Goal: Navigation & Orientation: Find specific page/section

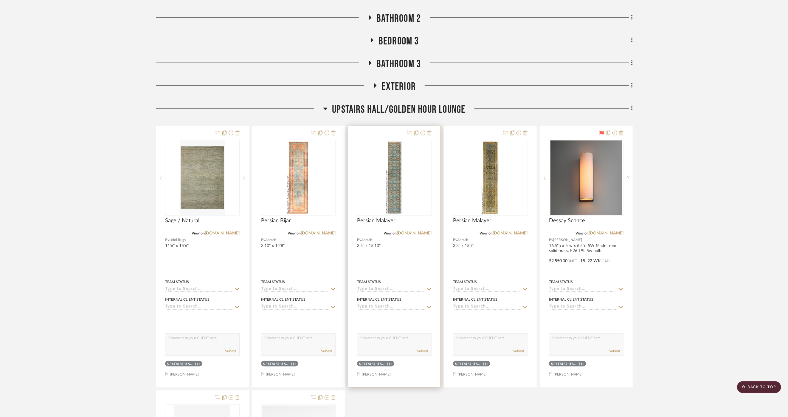
scroll to position [3983, 0]
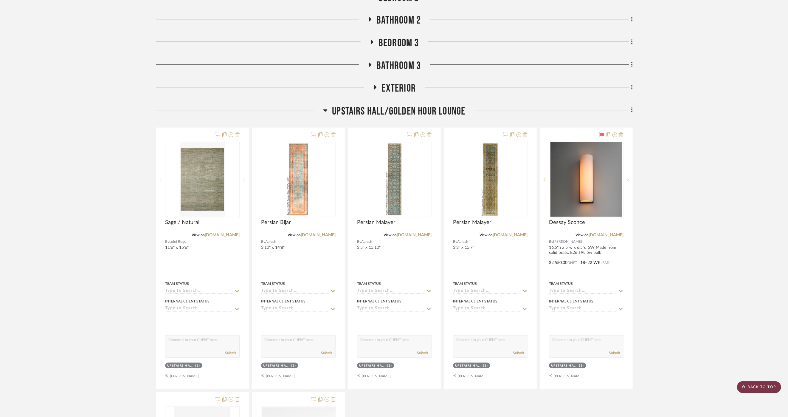
click at [753, 388] on scroll-to-top-button "BACK TO TOP" at bounding box center [759, 387] width 44 height 12
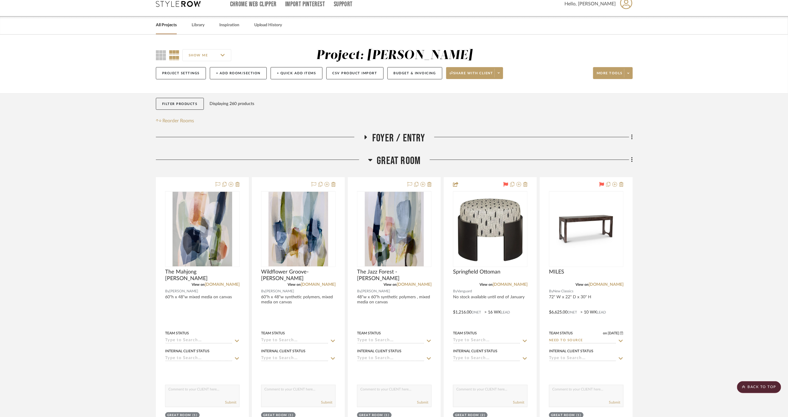
scroll to position [0, 0]
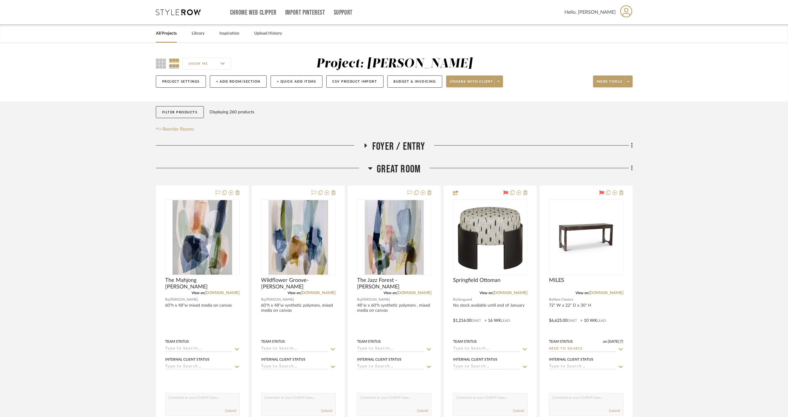
click at [168, 34] on link "All Projects" at bounding box center [166, 34] width 21 height 8
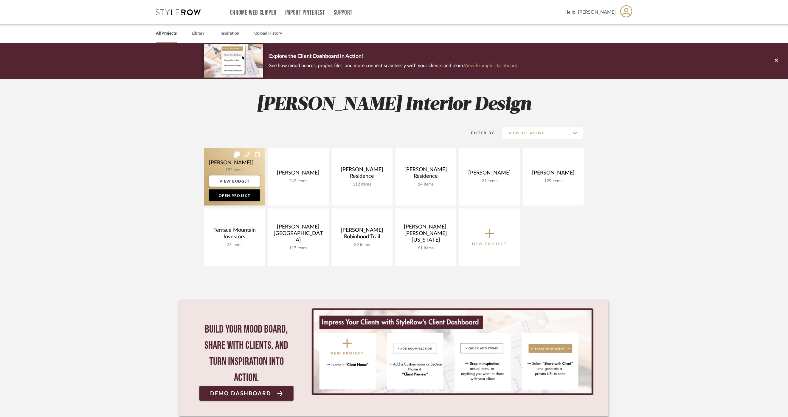
click at [223, 165] on link at bounding box center [234, 177] width 61 height 58
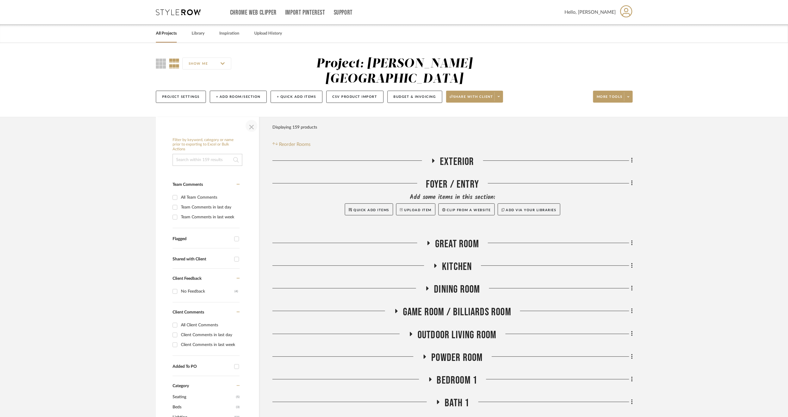
click at [251, 119] on span "button" at bounding box center [251, 126] width 14 height 14
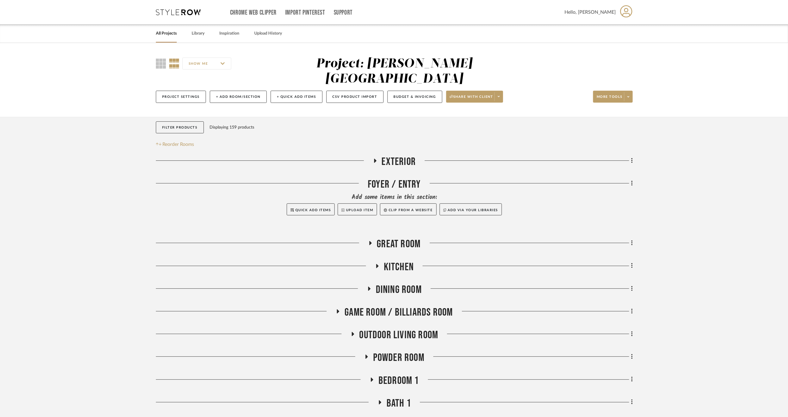
click at [391, 261] on span "Kitchen" at bounding box center [399, 267] width 30 height 13
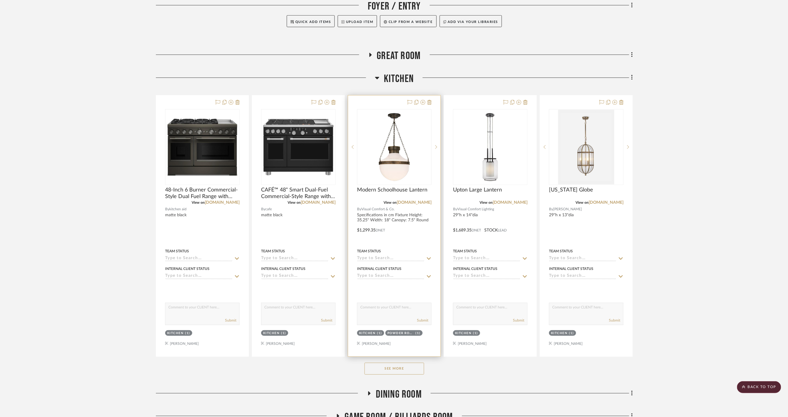
scroll to position [199, 0]
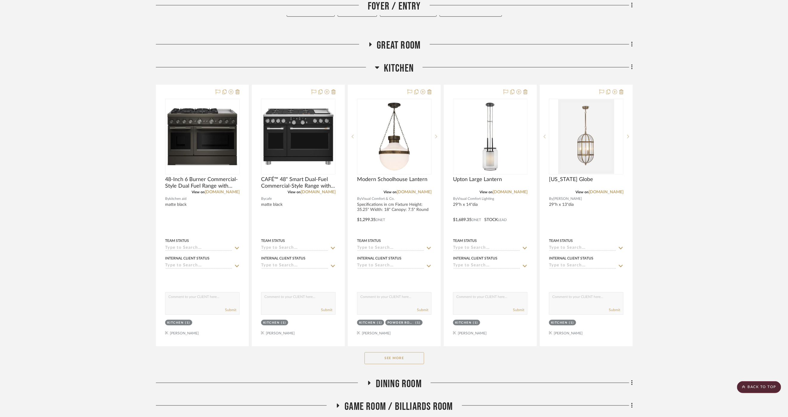
click at [397, 352] on button "See More" at bounding box center [395, 358] width 60 height 12
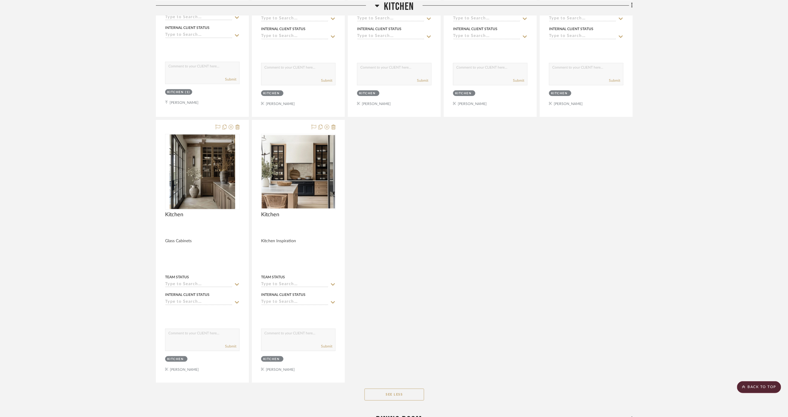
scroll to position [2219, 0]
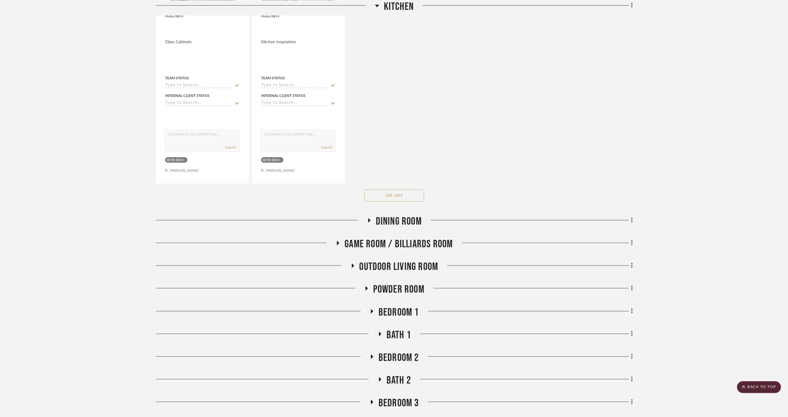
click at [388, 215] on span "Dining Room" at bounding box center [399, 221] width 46 height 13
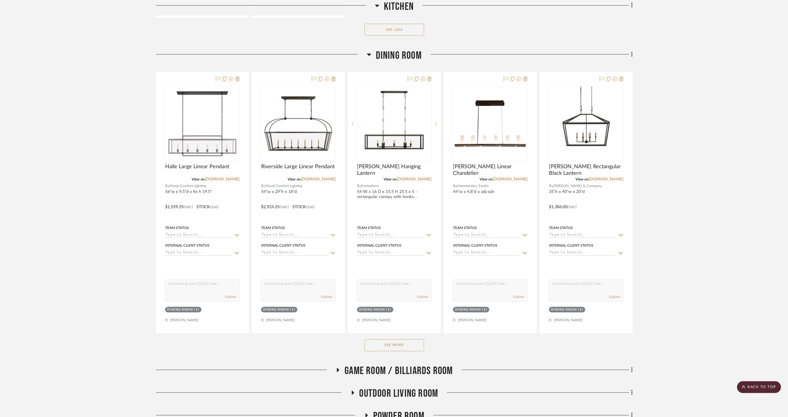
click at [401, 339] on button "See More" at bounding box center [395, 345] width 60 height 12
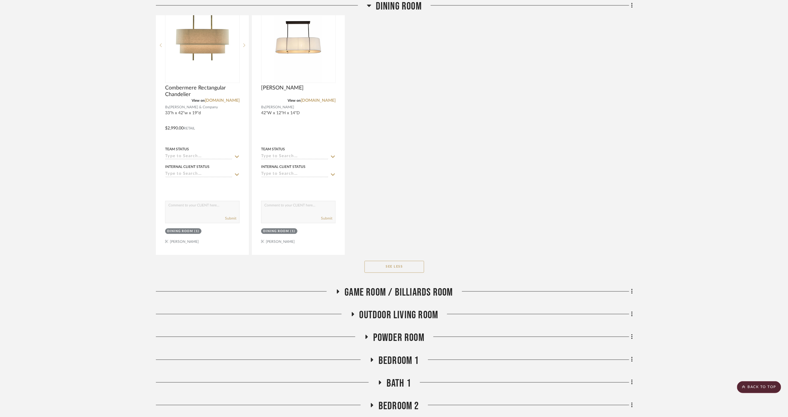
scroll to position [2815, 0]
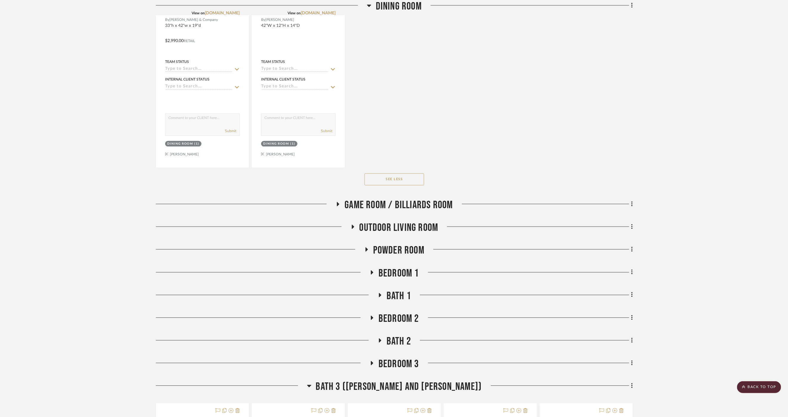
click at [395, 221] on span "Outdoor living room" at bounding box center [399, 227] width 79 height 13
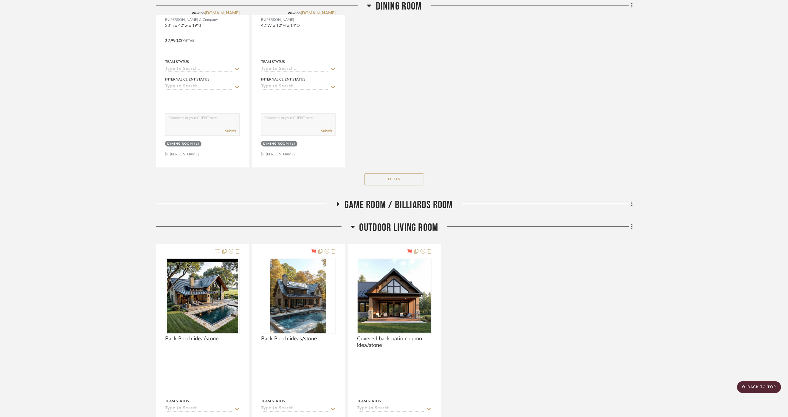
click at [385, 199] on span "Game Room / Billiards Room" at bounding box center [399, 205] width 108 height 13
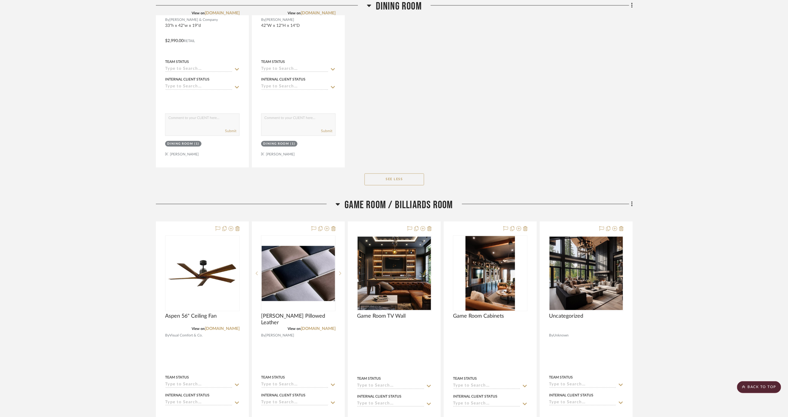
click at [385, 199] on span "Game Room / Billiards Room" at bounding box center [399, 205] width 108 height 13
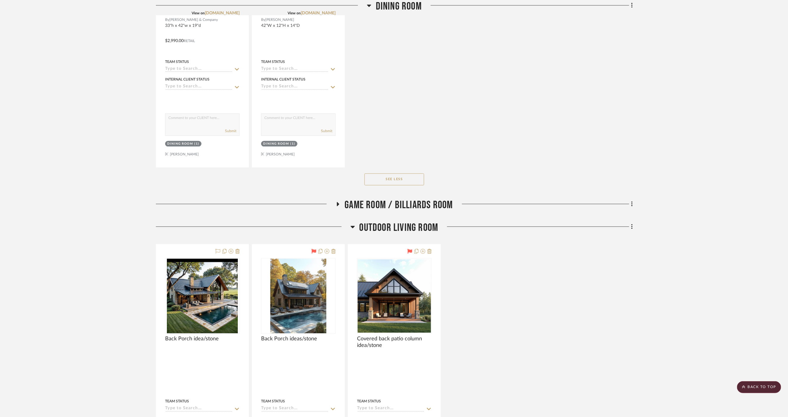
click at [397, 221] on span "Outdoor living room" at bounding box center [399, 227] width 79 height 13
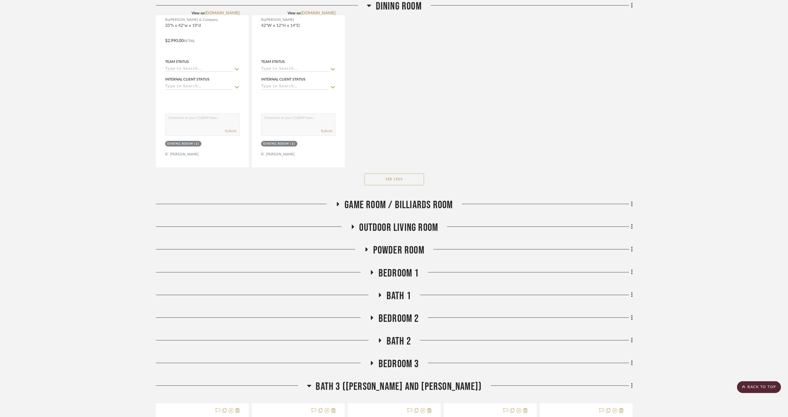
click at [397, 244] on span "Powder Room" at bounding box center [398, 250] width 51 height 13
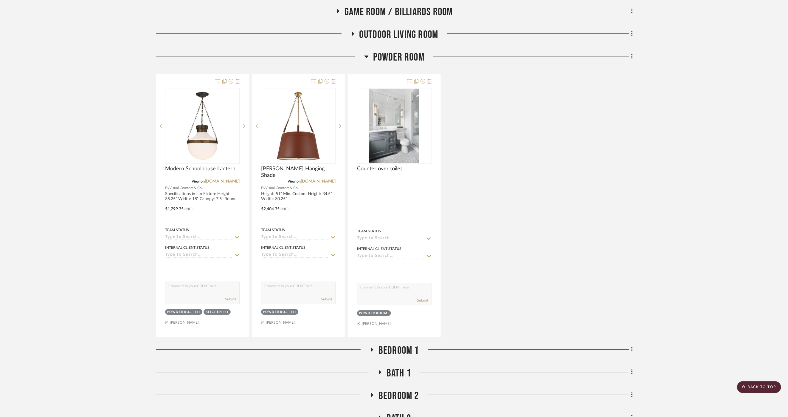
scroll to position [3014, 0]
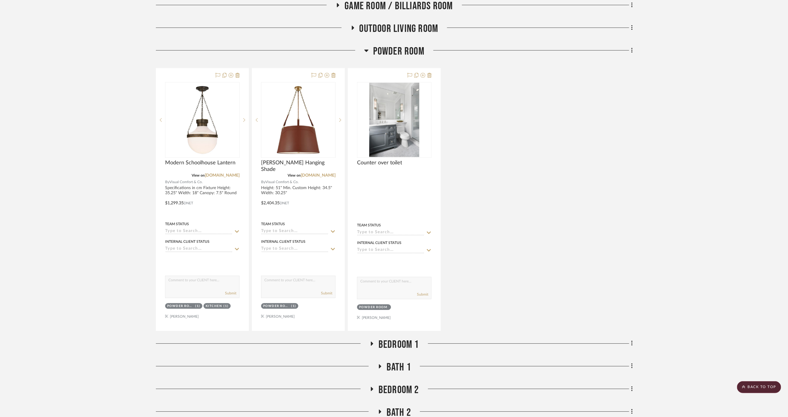
click at [396, 338] on span "Bedroom 1" at bounding box center [399, 344] width 41 height 13
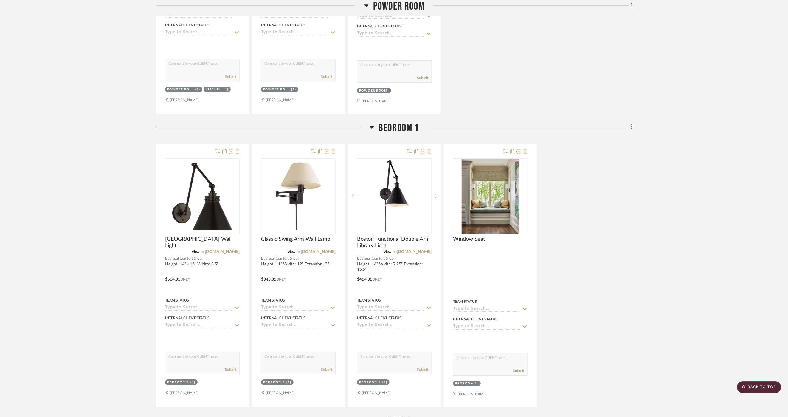
scroll to position [3312, 0]
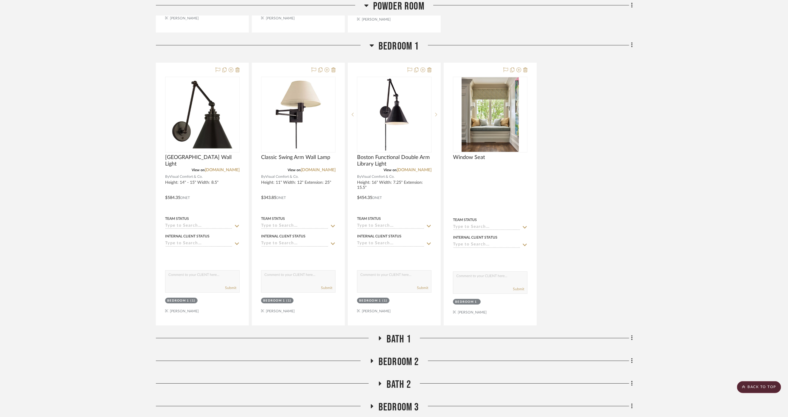
click at [395, 333] on span "Bath 1" at bounding box center [399, 339] width 24 height 13
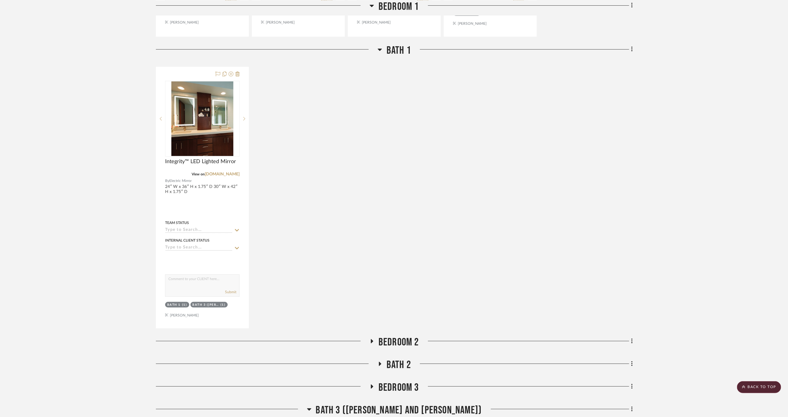
scroll to position [3677, 0]
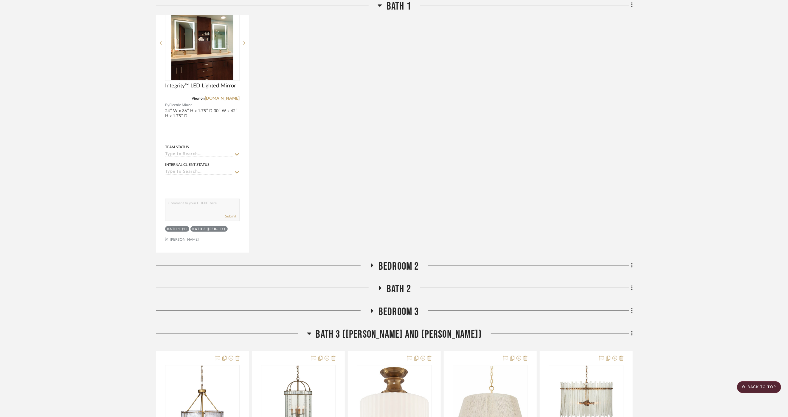
click at [396, 260] on span "Bedroom 2" at bounding box center [399, 266] width 41 height 13
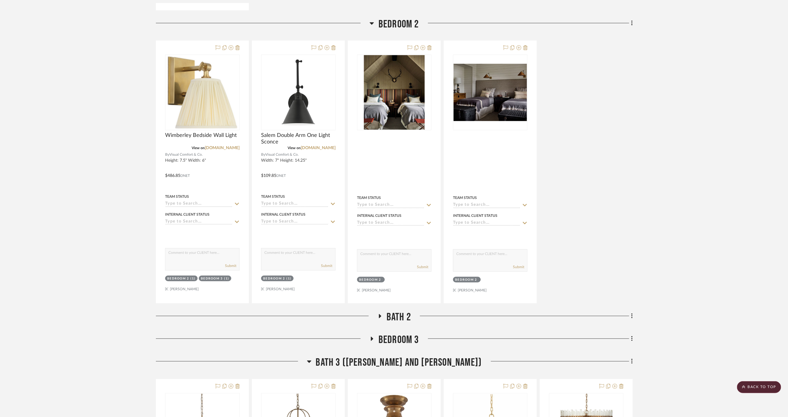
scroll to position [3975, 0]
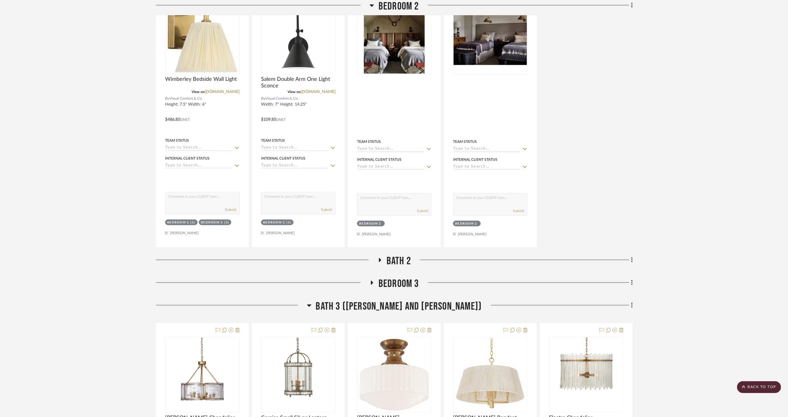
click at [396, 255] on span "Bath 2" at bounding box center [399, 261] width 24 height 13
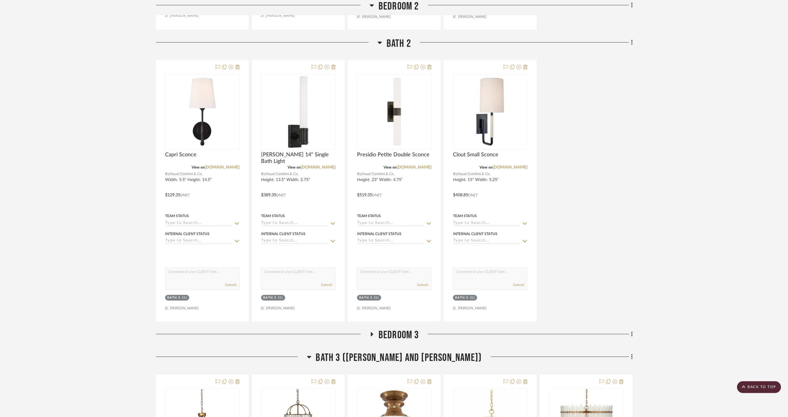
scroll to position [4273, 0]
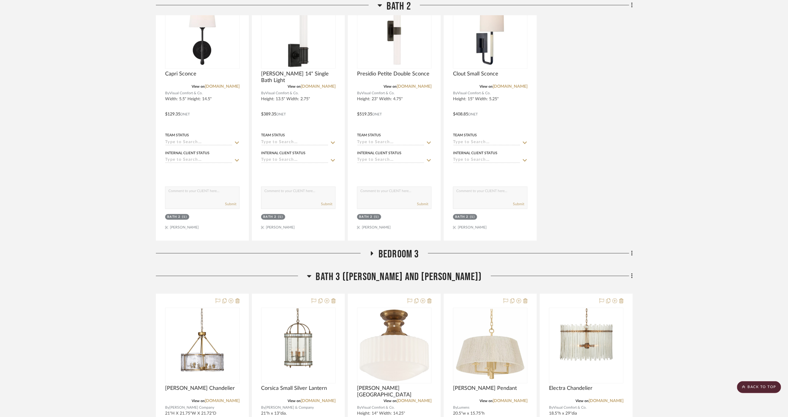
click at [396, 248] on span "Bedroom 3" at bounding box center [399, 254] width 41 height 13
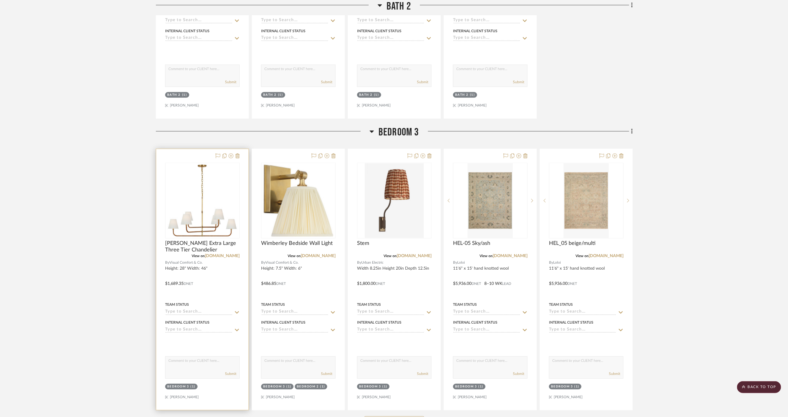
scroll to position [4405, 0]
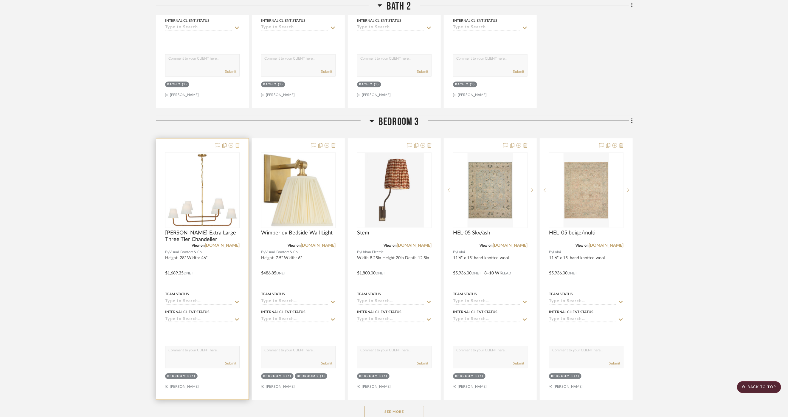
click at [237, 143] on icon at bounding box center [238, 145] width 4 height 5
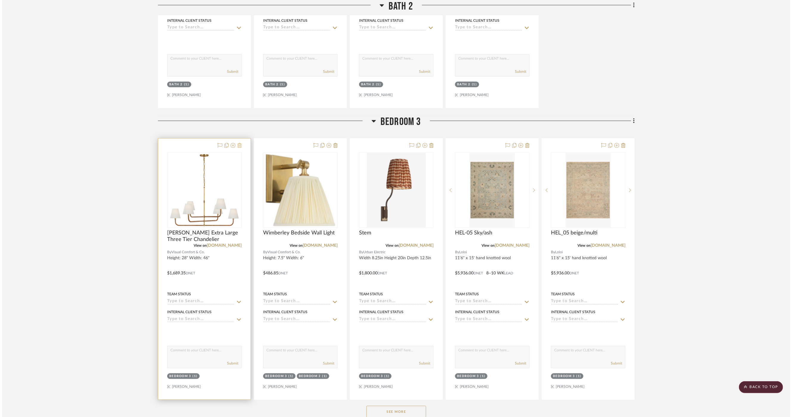
scroll to position [0, 0]
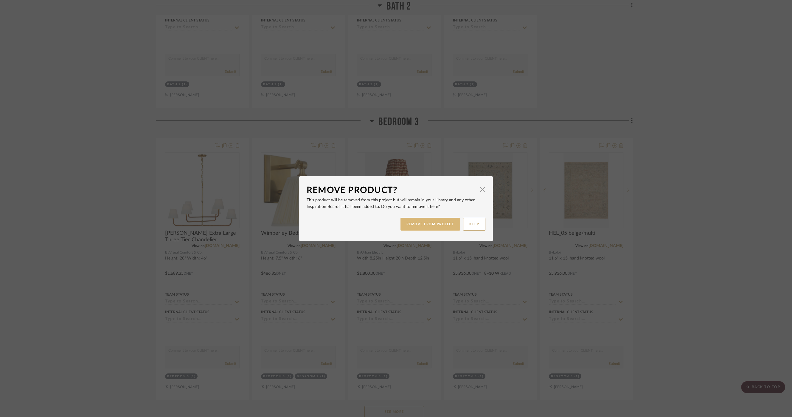
click at [422, 219] on button "REMOVE FROM PROJECT" at bounding box center [431, 224] width 60 height 13
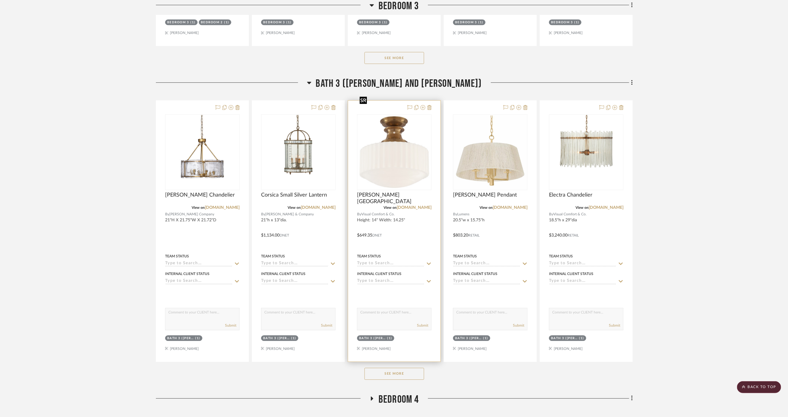
scroll to position [4770, 0]
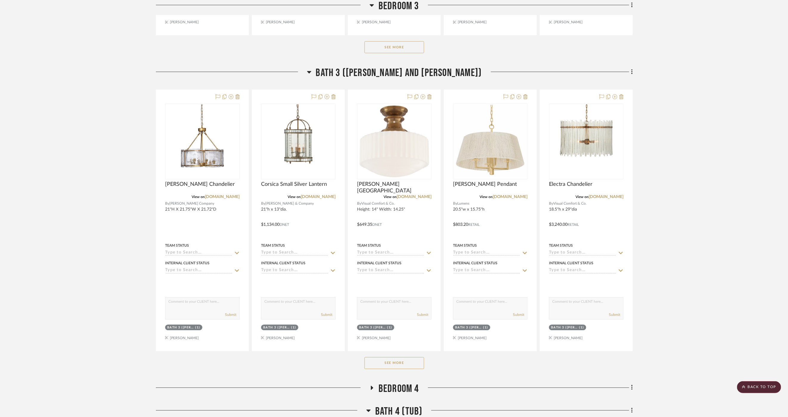
click at [405, 357] on button "See More" at bounding box center [395, 363] width 60 height 12
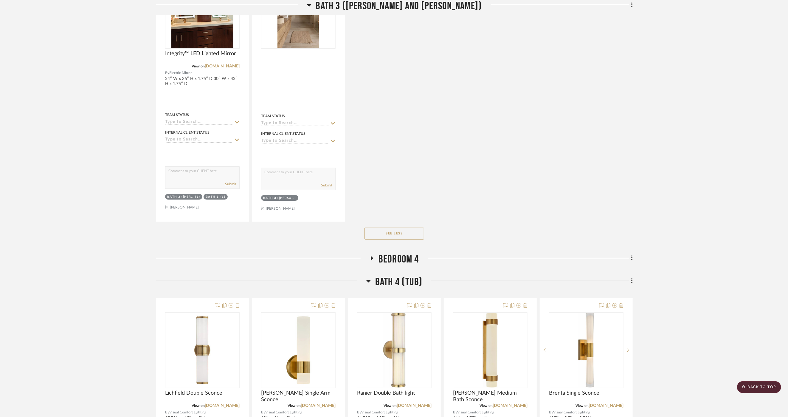
scroll to position [5233, 0]
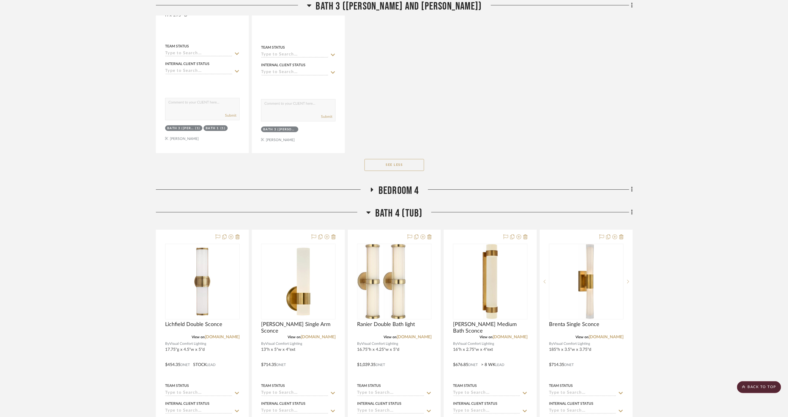
click at [397, 184] on span "Bedroom 4" at bounding box center [399, 190] width 41 height 13
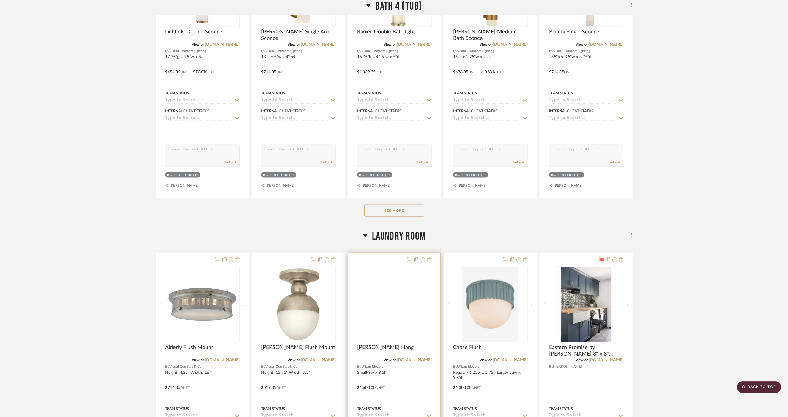
scroll to position [5797, 0]
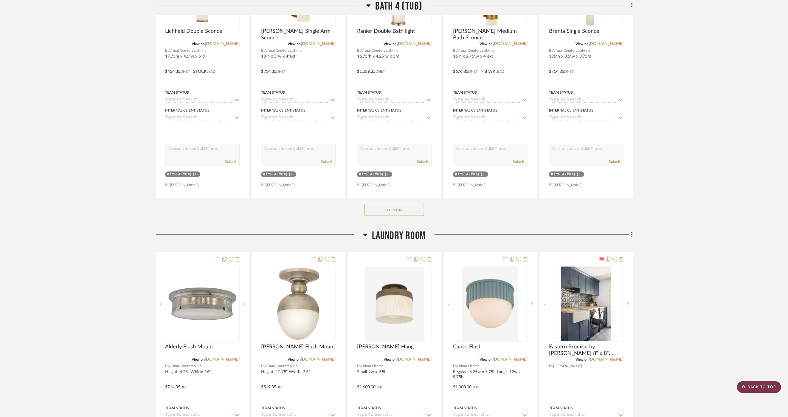
click at [756, 388] on scroll-to-top-button "BACK TO TOP" at bounding box center [759, 387] width 44 height 12
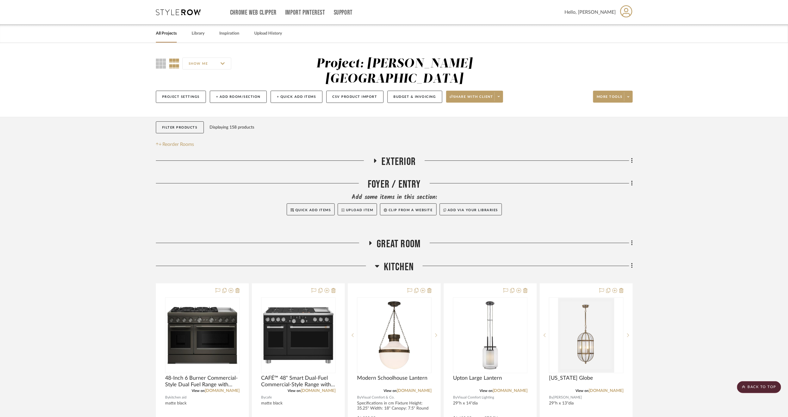
scroll to position [0, 0]
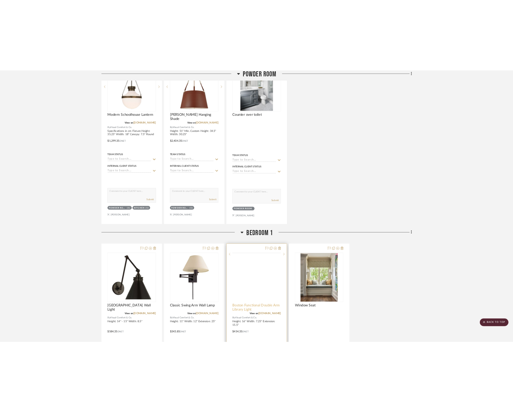
scroll to position [1126, 0]
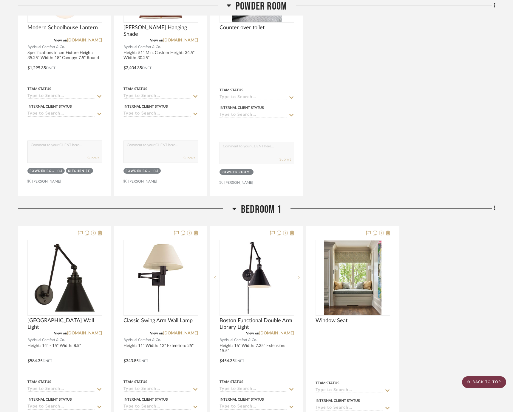
click at [479, 379] on scroll-to-top-button "BACK TO TOP" at bounding box center [484, 382] width 44 height 12
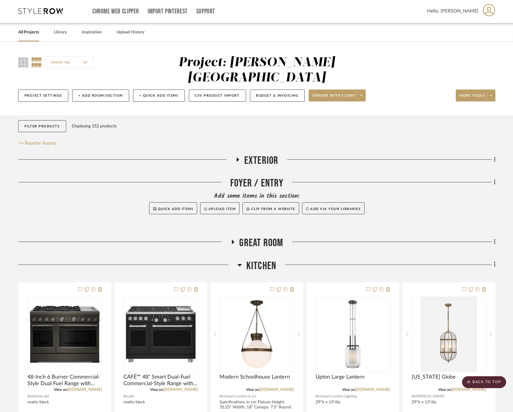
scroll to position [0, 0]
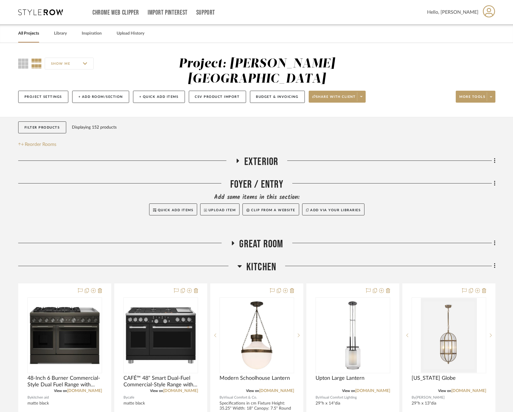
click at [32, 33] on link "All Projects" at bounding box center [28, 34] width 21 height 8
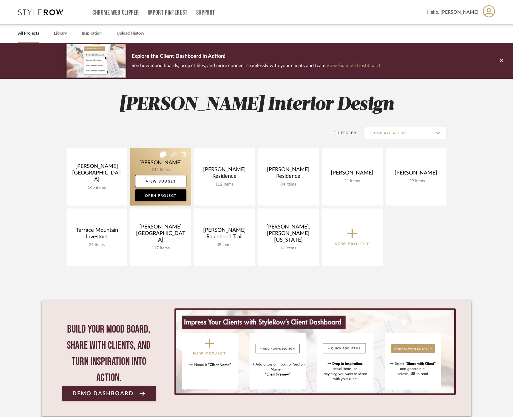
click at [145, 164] on link at bounding box center [160, 177] width 61 height 58
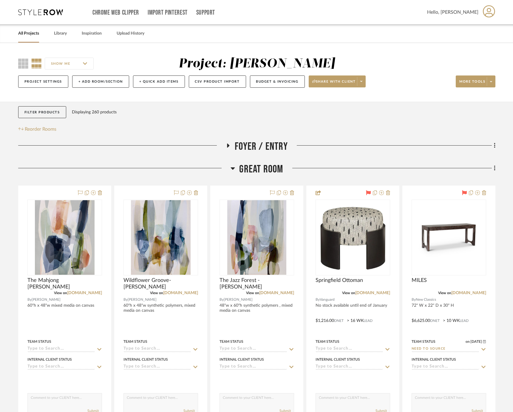
click at [263, 172] on span "Great Room" at bounding box center [261, 169] width 44 height 13
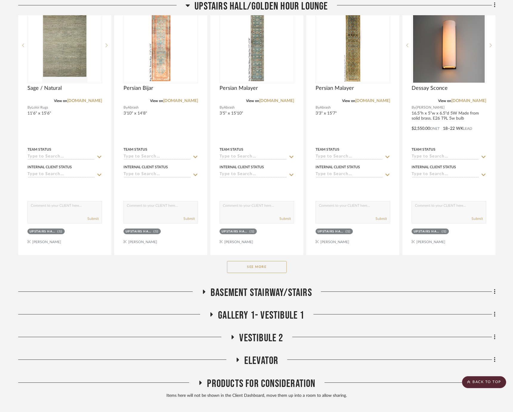
click at [275, 261] on button "See More" at bounding box center [257, 267] width 60 height 12
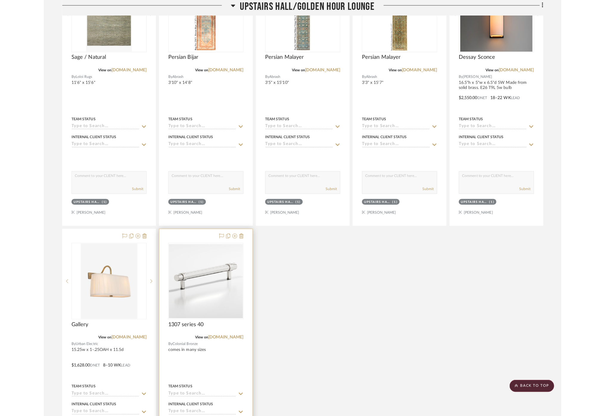
scroll to position [2832, 0]
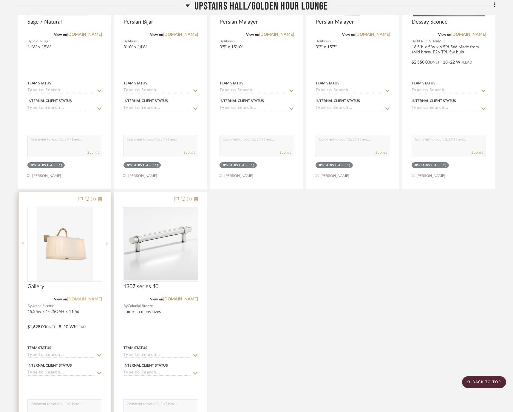
click at [91, 297] on link "[DOMAIN_NAME]" at bounding box center [84, 299] width 35 height 4
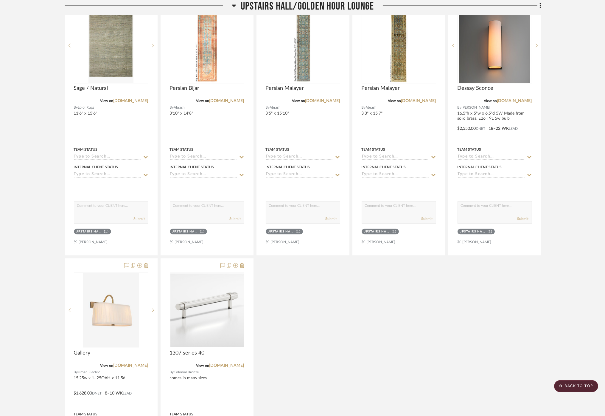
click at [272, 6] on span "Upstairs Hall/Golden Hour Lounge" at bounding box center [307, 6] width 133 height 13
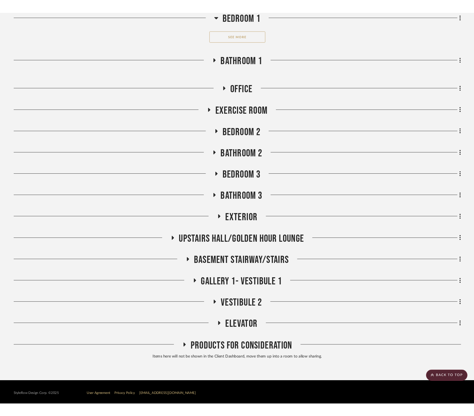
scroll to position [2501, 0]
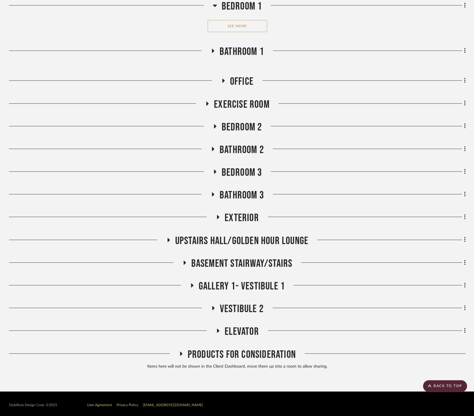
click at [255, 257] on span "Basement stairway/Stairs" at bounding box center [241, 263] width 101 height 13
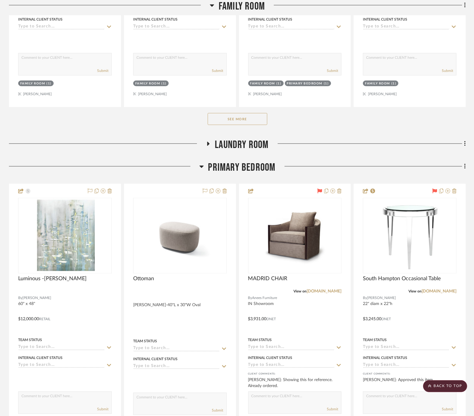
scroll to position [1342, 0]
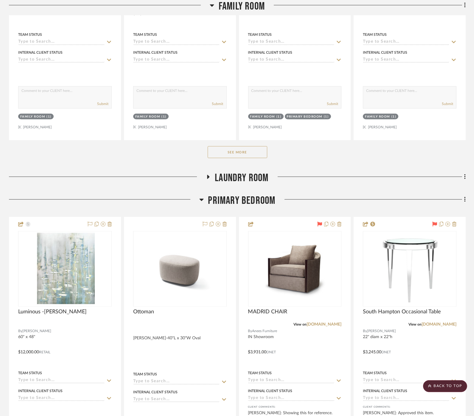
click at [235, 195] on span "Primary Bedroom" at bounding box center [241, 200] width 67 height 13
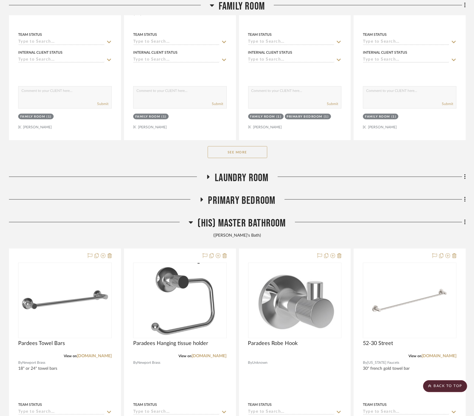
click at [240, 224] on span "(His) Master Bathroom" at bounding box center [242, 223] width 88 height 13
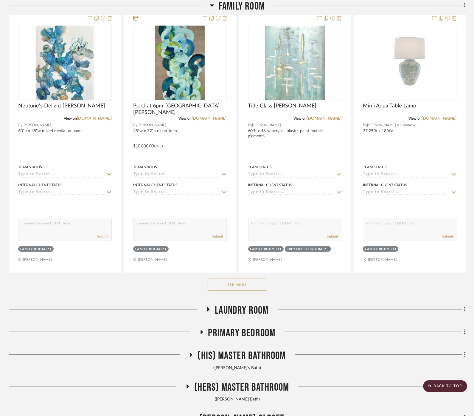
scroll to position [1110, 0]
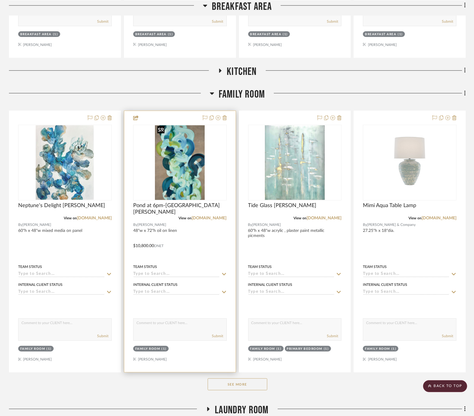
click at [178, 164] on img "0" at bounding box center [179, 162] width 49 height 75
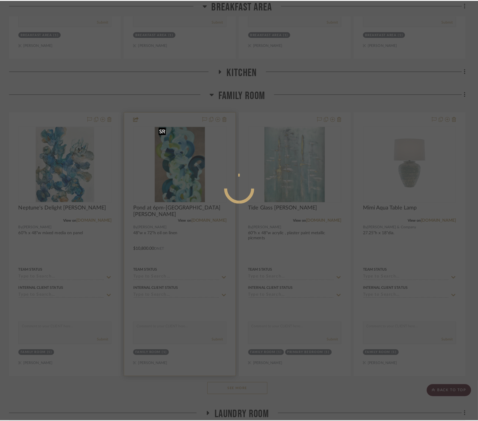
scroll to position [0, 0]
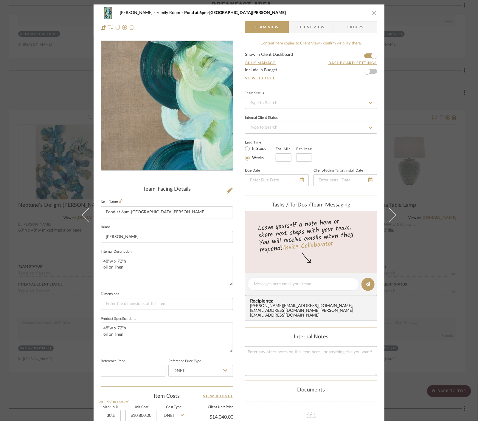
click at [130, 118] on img "0" at bounding box center [167, 105] width 86 height 129
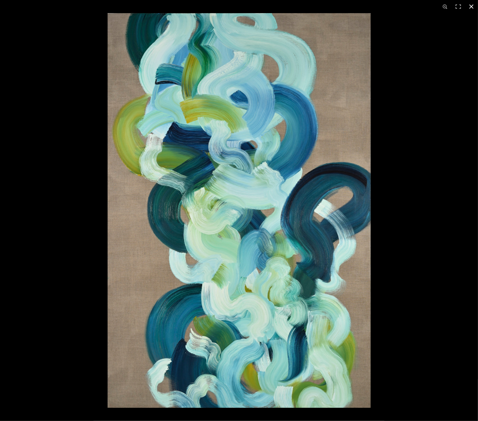
click at [70, 197] on div at bounding box center [239, 210] width 478 height 421
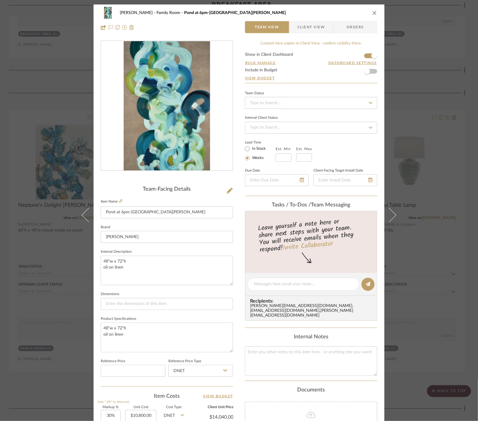
click at [53, 201] on div "Cawley Gillon Family Room Pond at 6pm-Sydney Yeager Team View Client View Order…" at bounding box center [239, 210] width 478 height 421
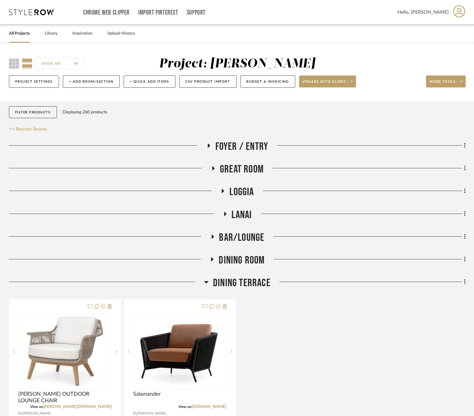
click at [234, 166] on span "Great Room" at bounding box center [242, 169] width 44 height 13
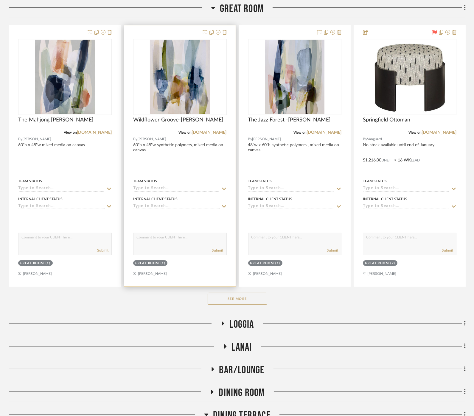
scroll to position [165, 0]
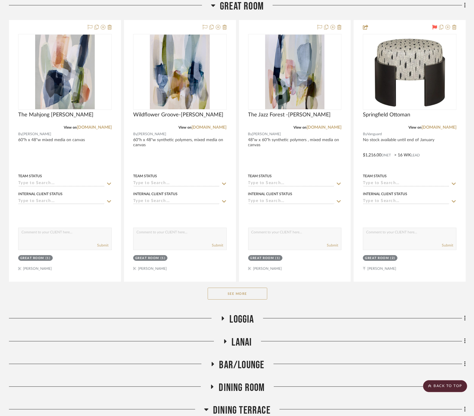
click at [247, 295] on button "See More" at bounding box center [238, 293] width 60 height 12
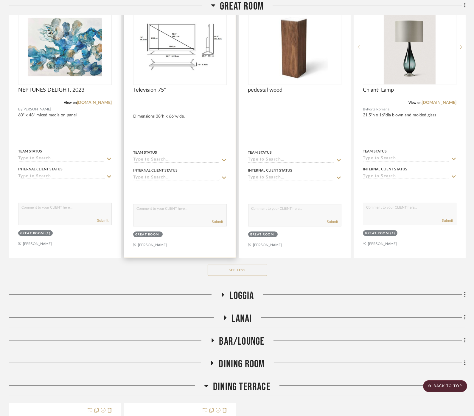
scroll to position [1424, 0]
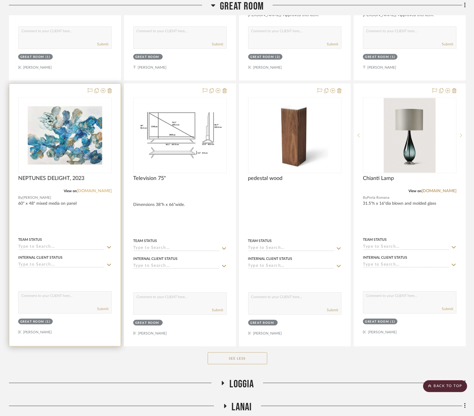
click at [97, 189] on link "[DOMAIN_NAME]" at bounding box center [94, 191] width 35 height 4
